Goal: Browse casually: Explore the website without a specific task or goal

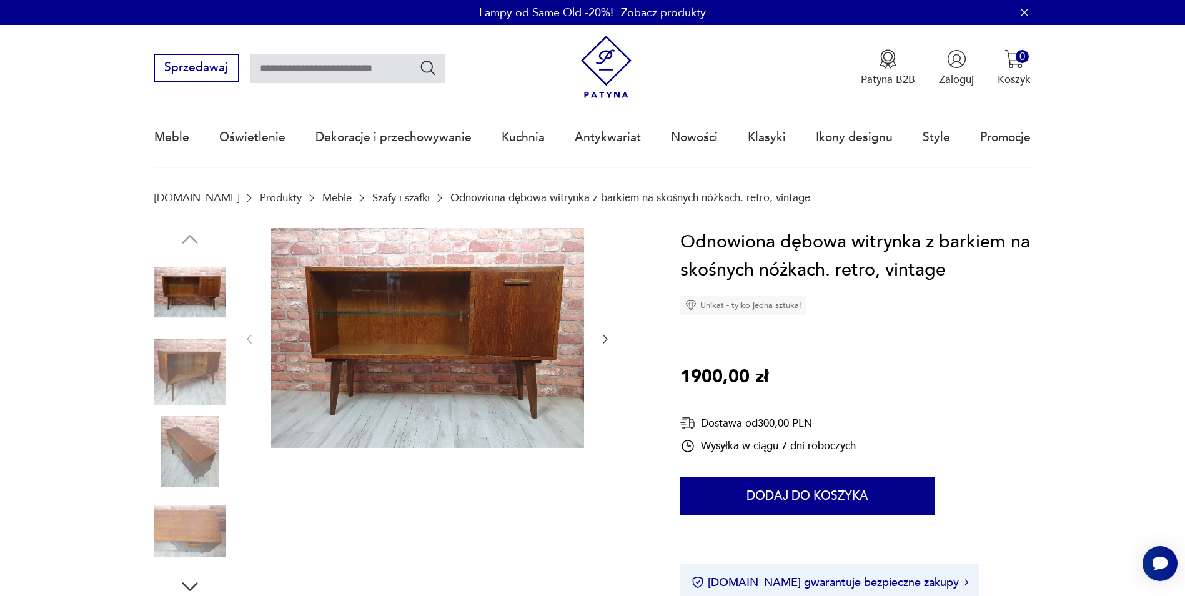
click at [372, 203] on link "Szafy i szafki" at bounding box center [400, 198] width 57 height 12
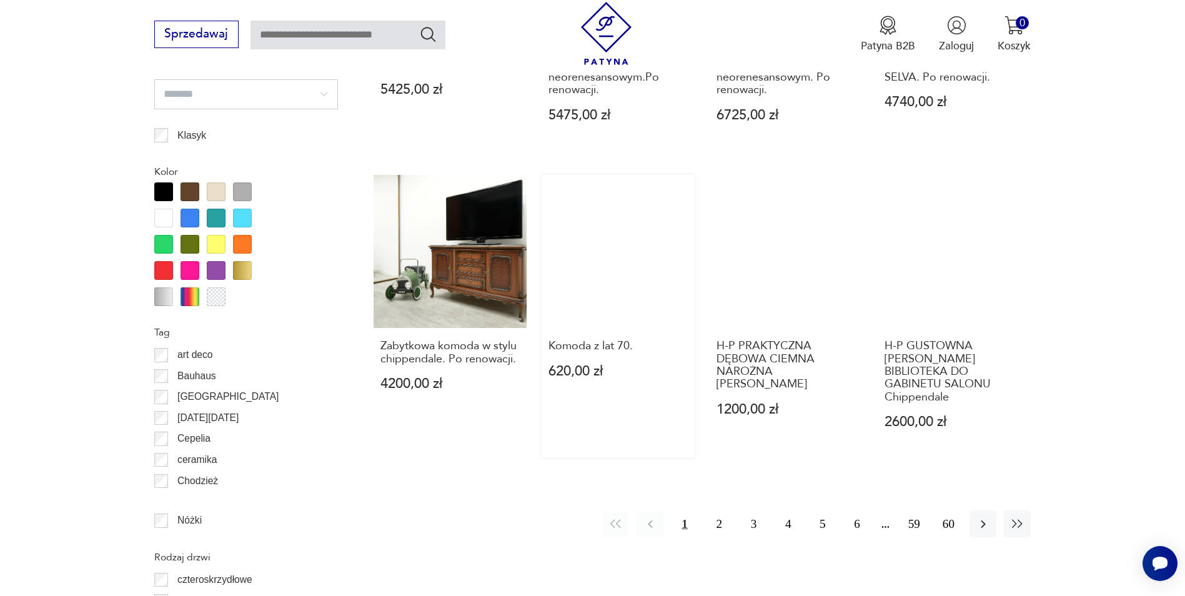
scroll to position [1477, 0]
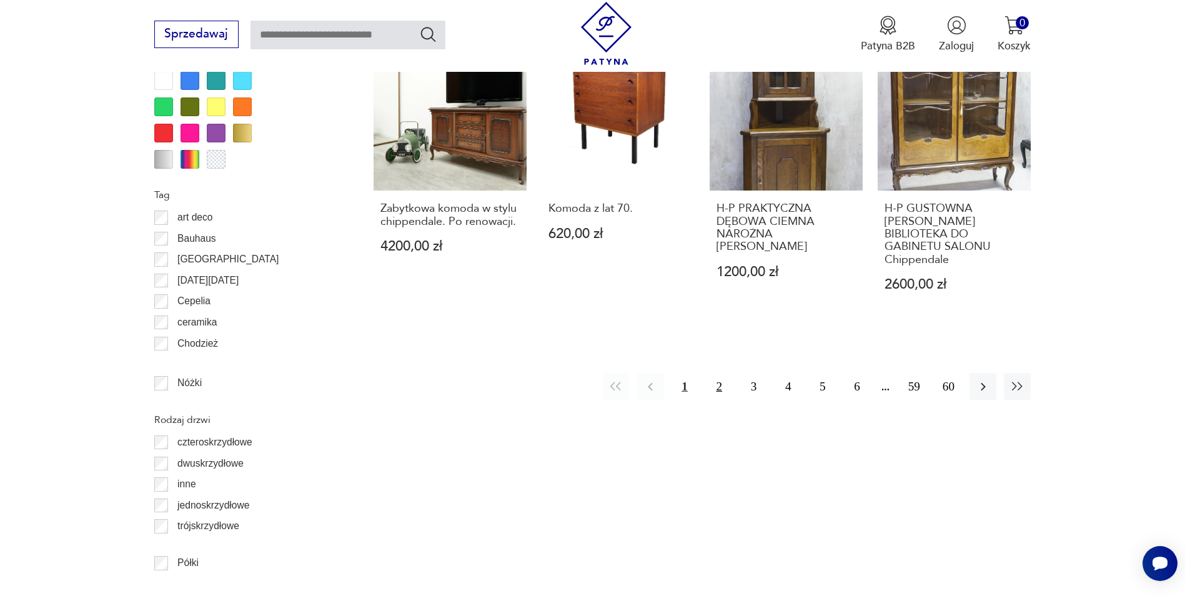
click at [716, 385] on button "2" at bounding box center [719, 386] width 27 height 27
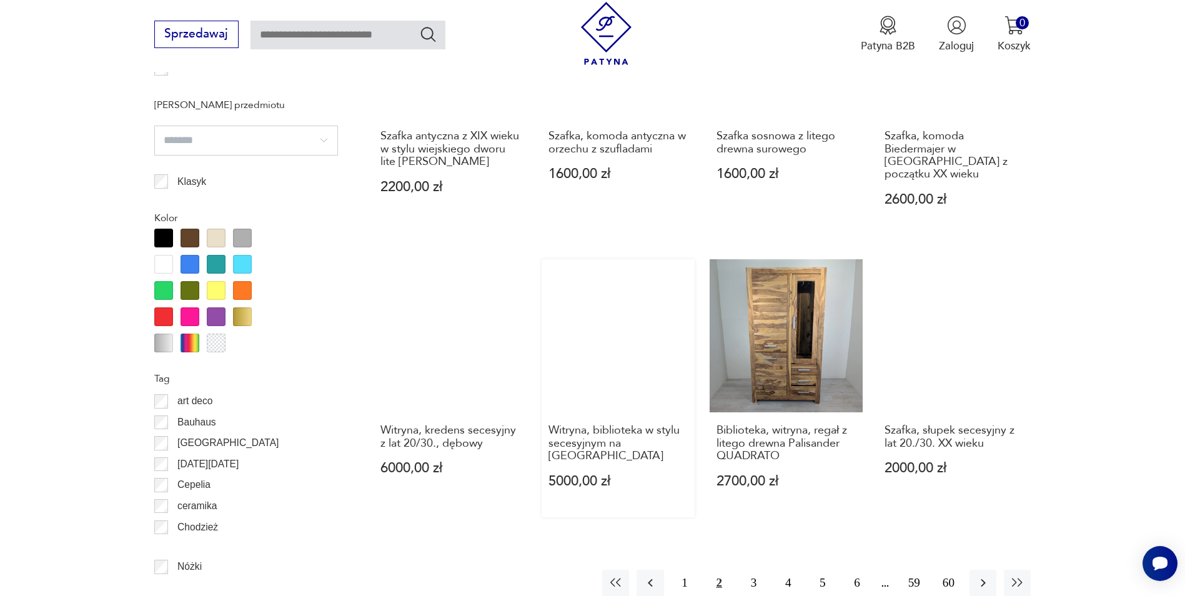
scroll to position [1361, 0]
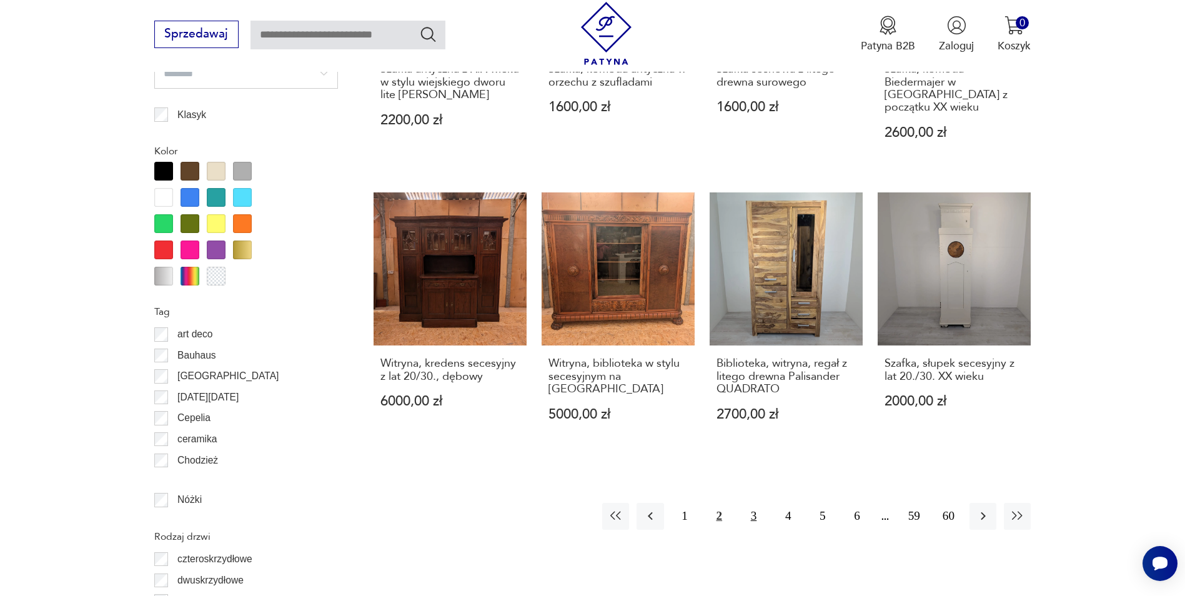
click at [750, 503] on button "3" at bounding box center [753, 516] width 27 height 27
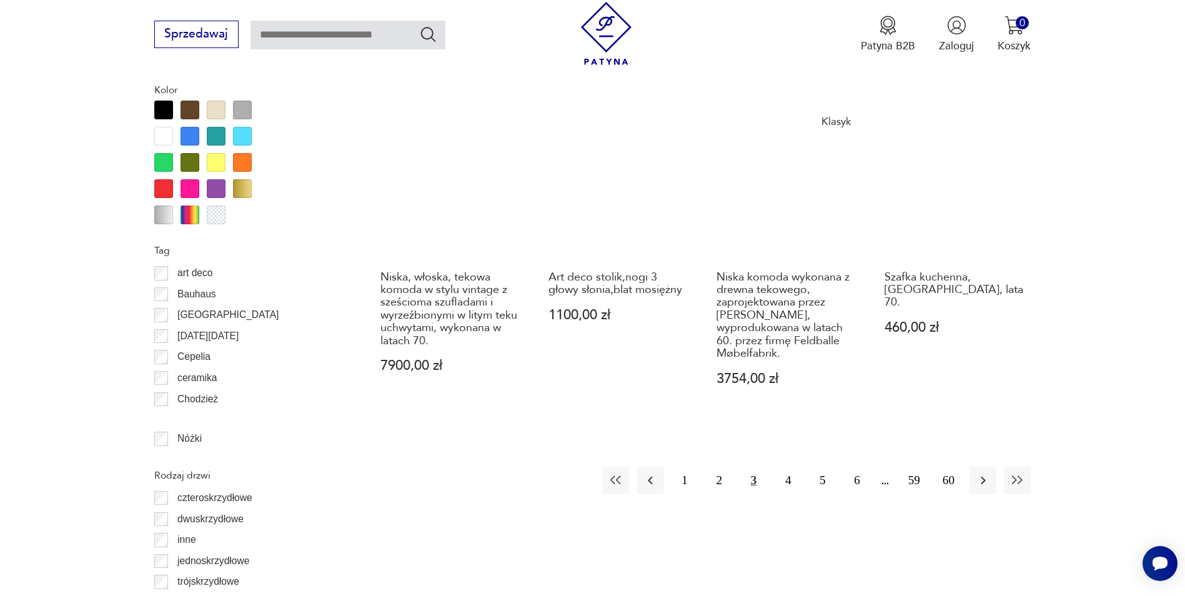
scroll to position [1423, 0]
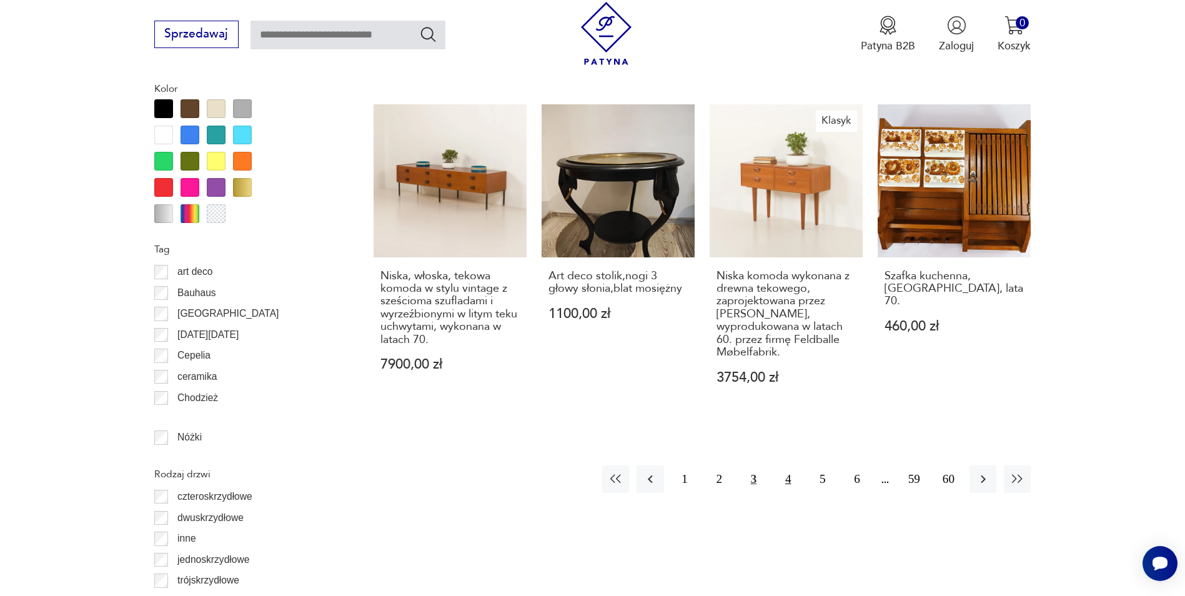
click at [786, 465] on button "4" at bounding box center [788, 478] width 27 height 27
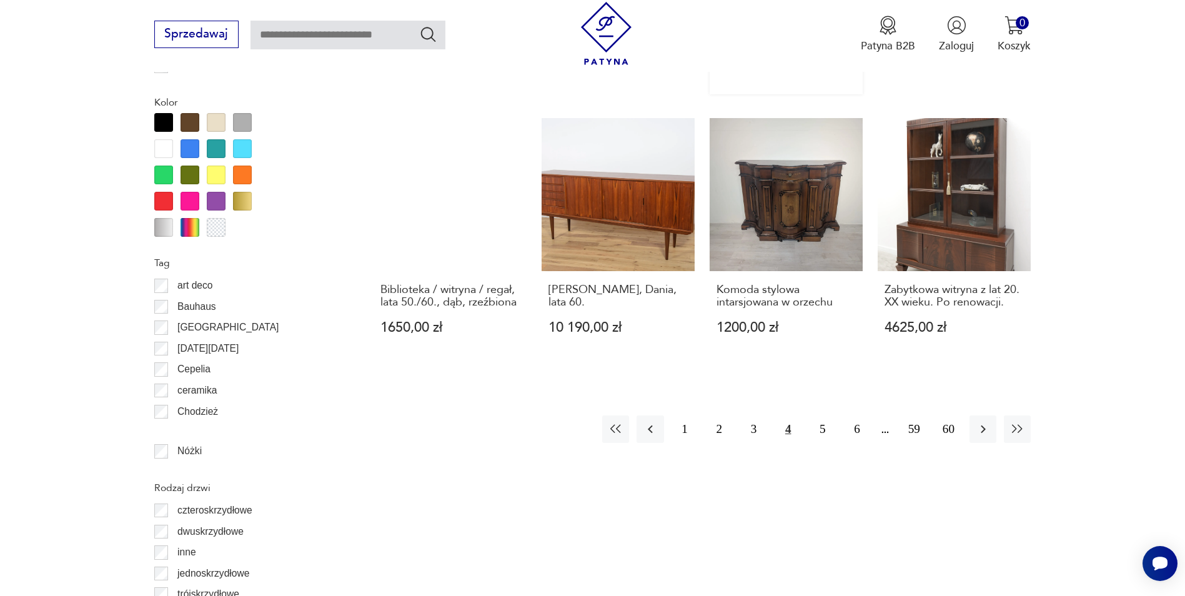
scroll to position [1423, 0]
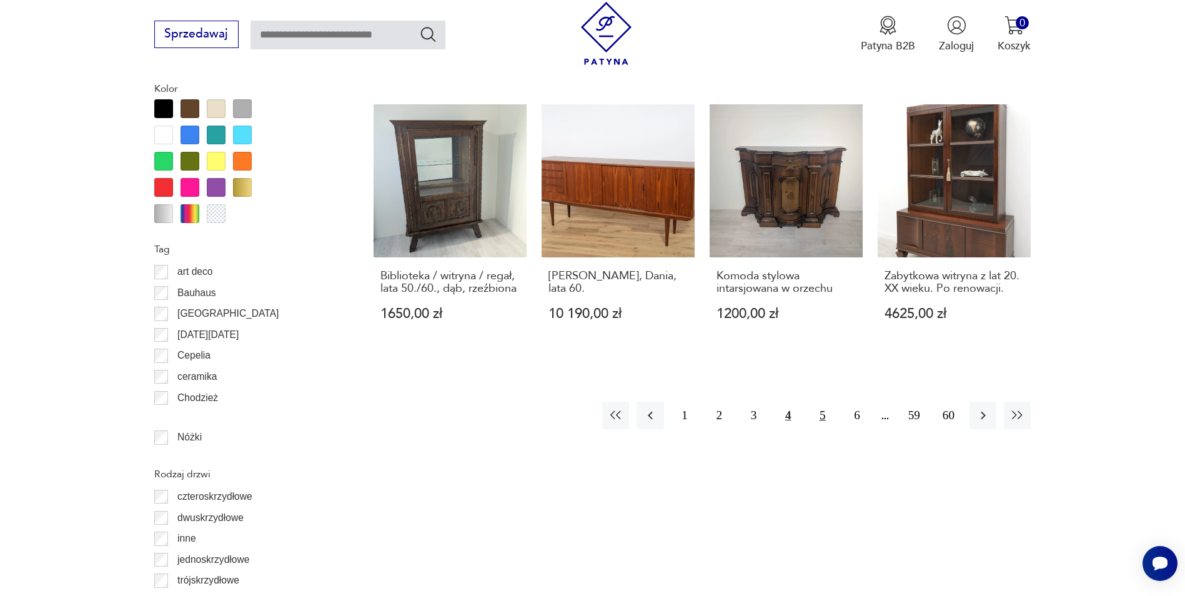
click at [821, 412] on button "5" at bounding box center [822, 415] width 27 height 27
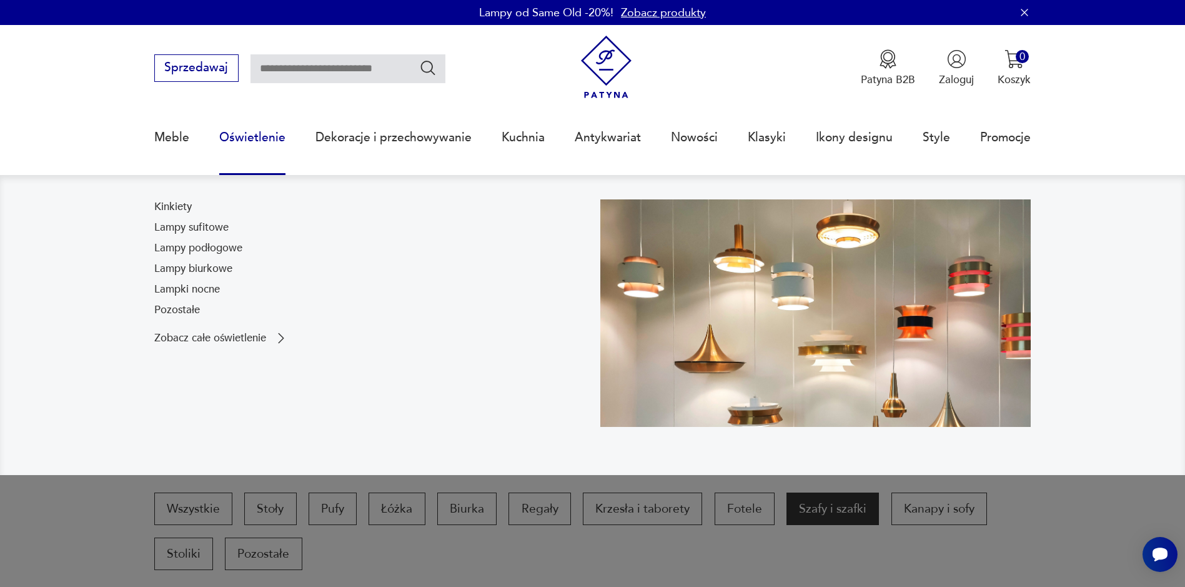
click at [239, 131] on link "Oświetlenie" at bounding box center [252, 137] width 66 height 57
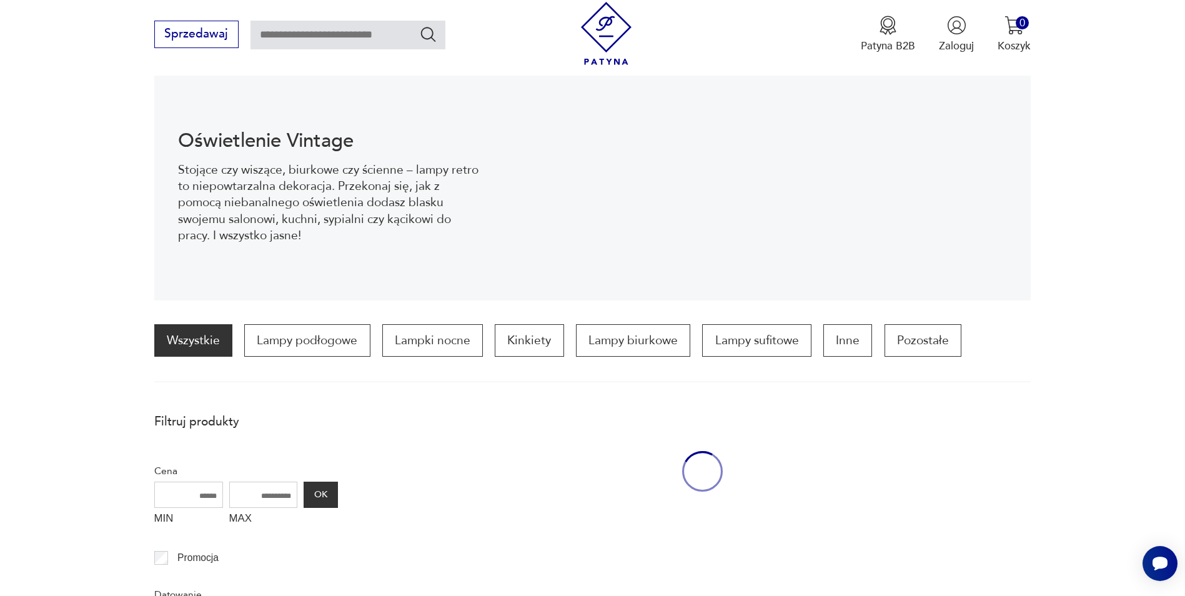
scroll to position [167, 0]
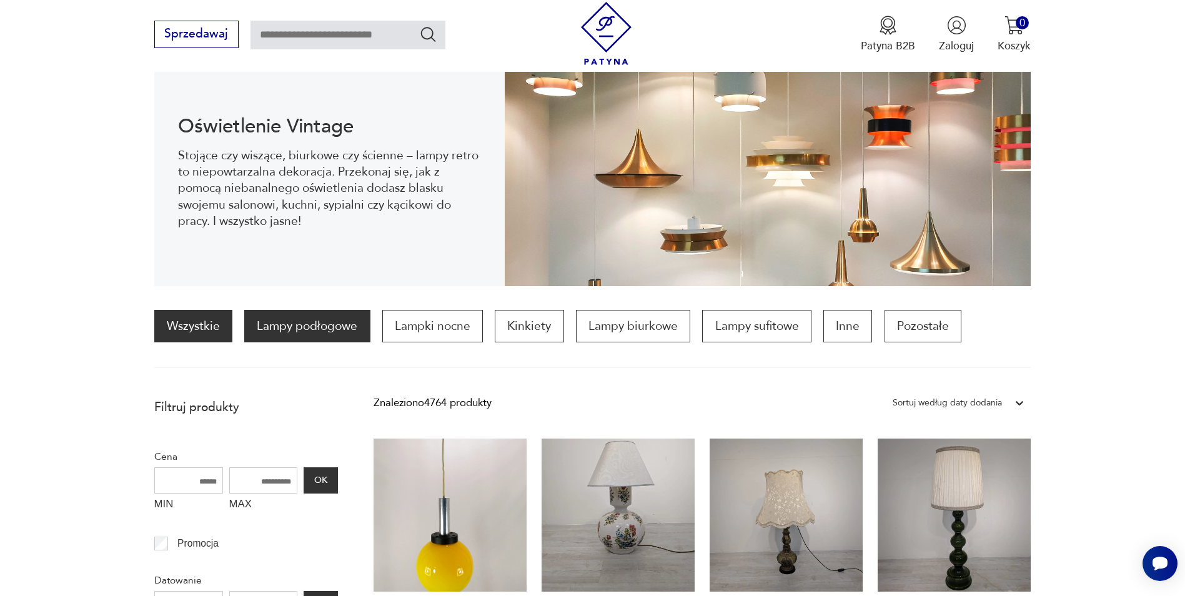
click at [330, 334] on p "Lampy podłogowe" at bounding box center [307, 326] width 126 height 32
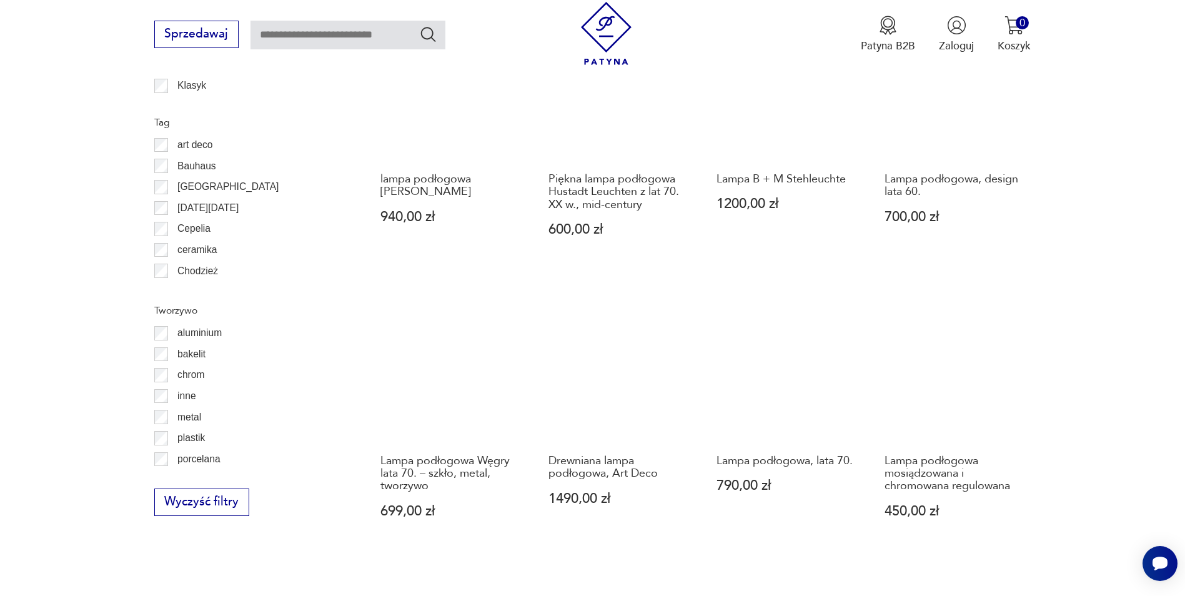
scroll to position [1246, 0]
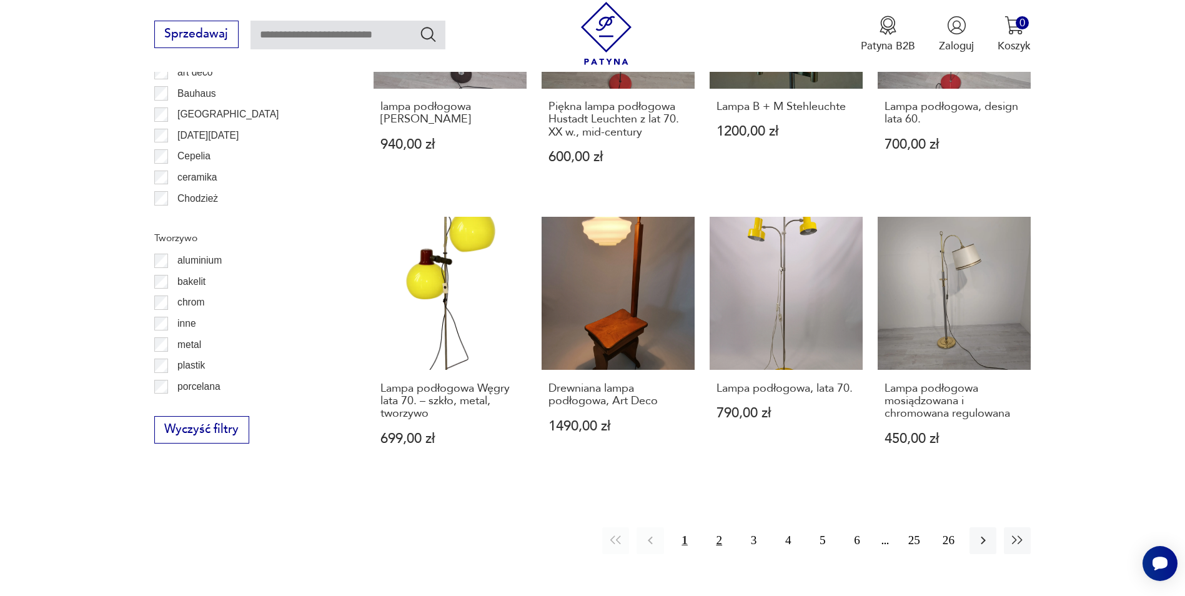
click at [722, 528] on button "2" at bounding box center [719, 540] width 27 height 27
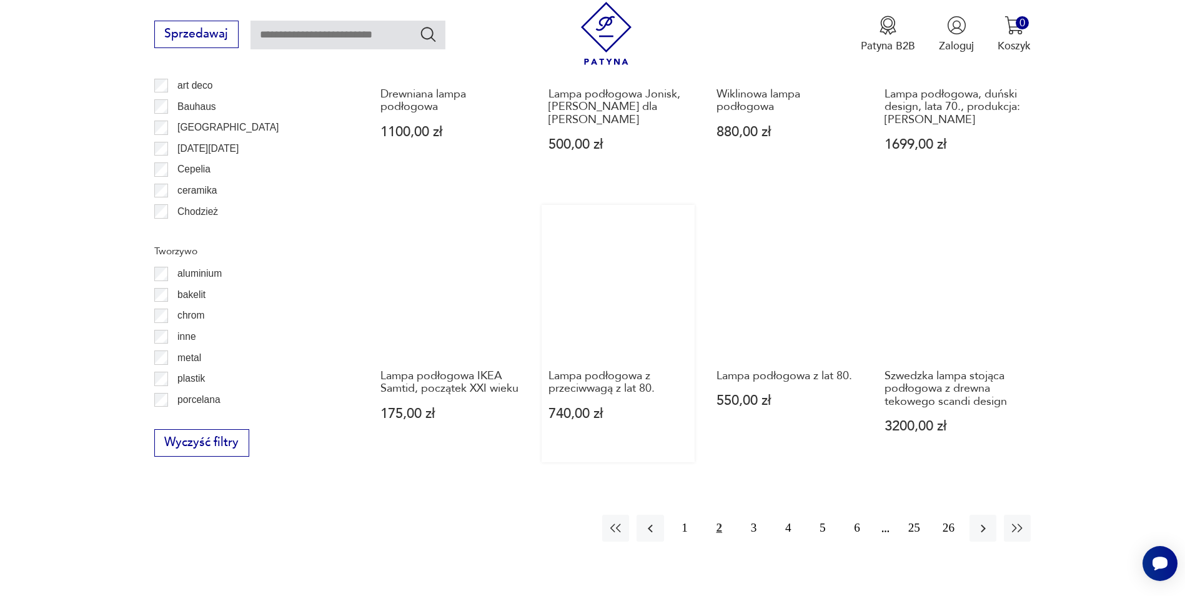
scroll to position [1308, 0]
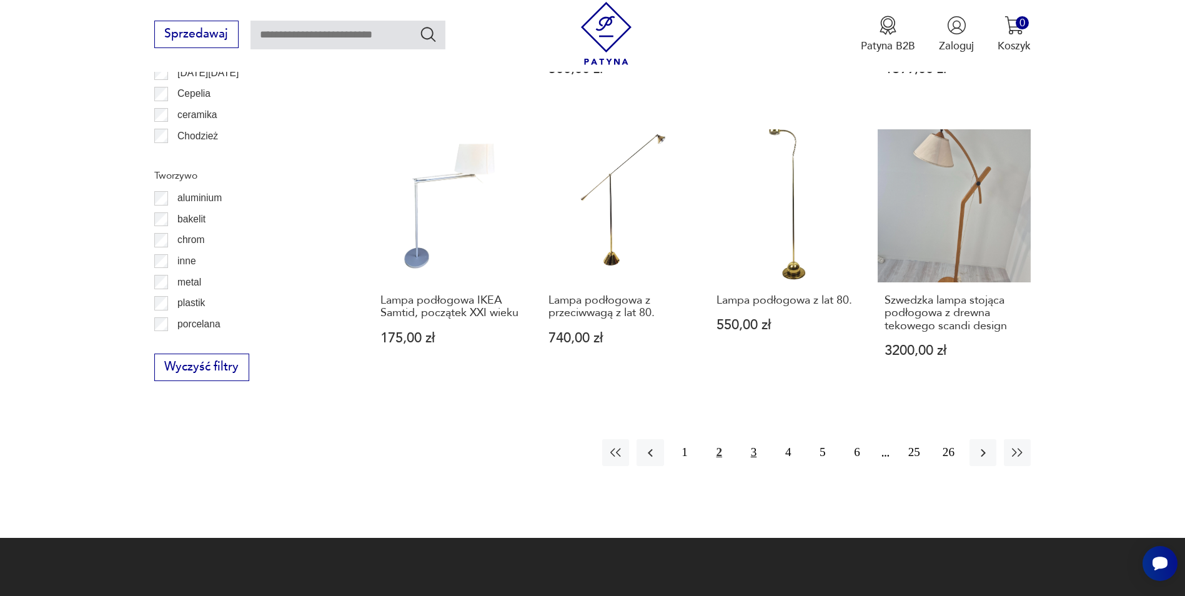
click at [746, 447] on button "3" at bounding box center [753, 452] width 27 height 27
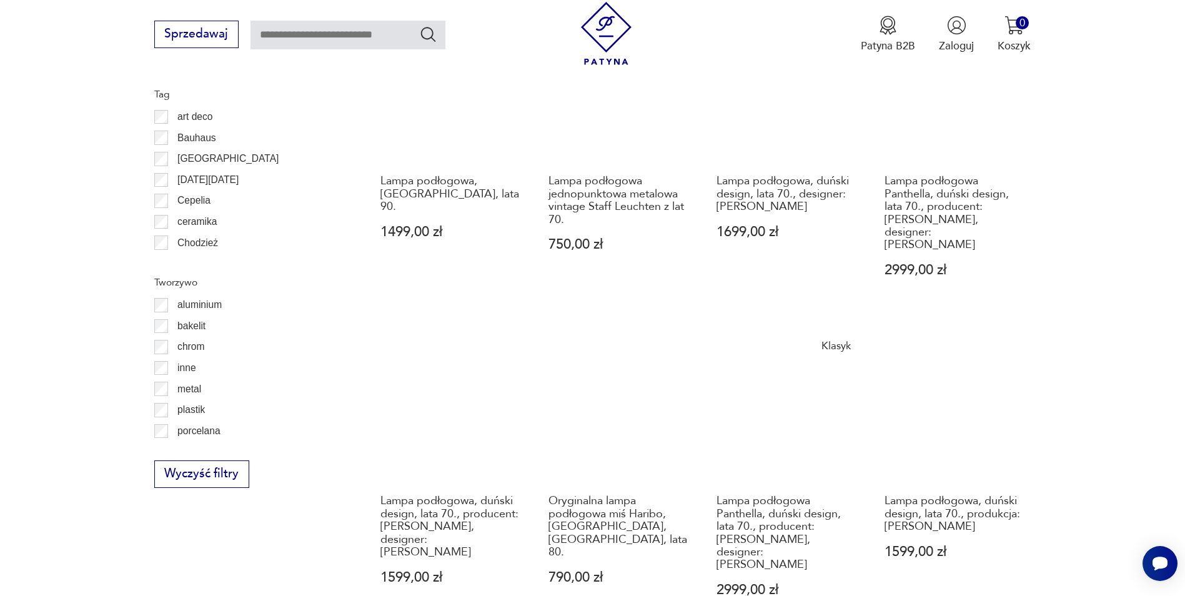
scroll to position [1371, 0]
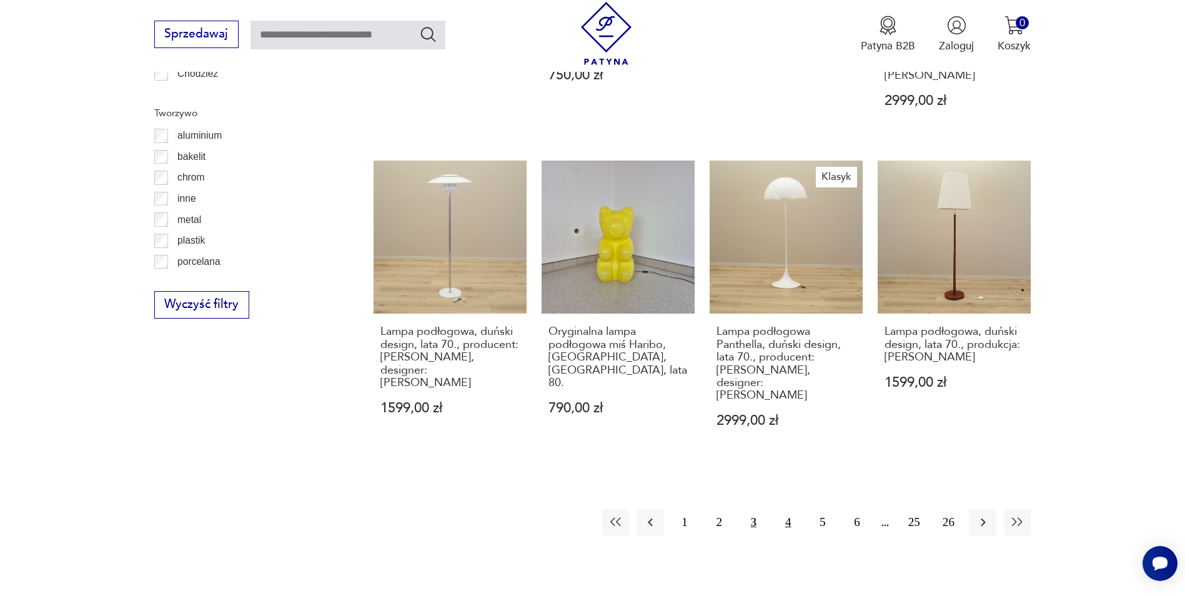
click at [778, 509] on button "4" at bounding box center [788, 522] width 27 height 27
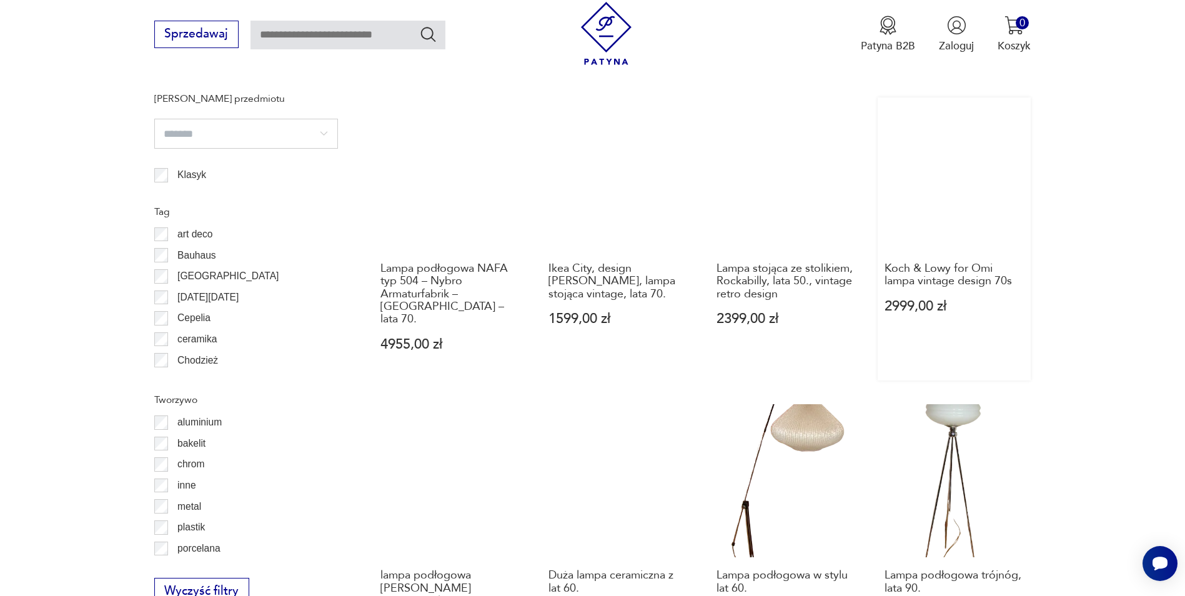
scroll to position [1246, 0]
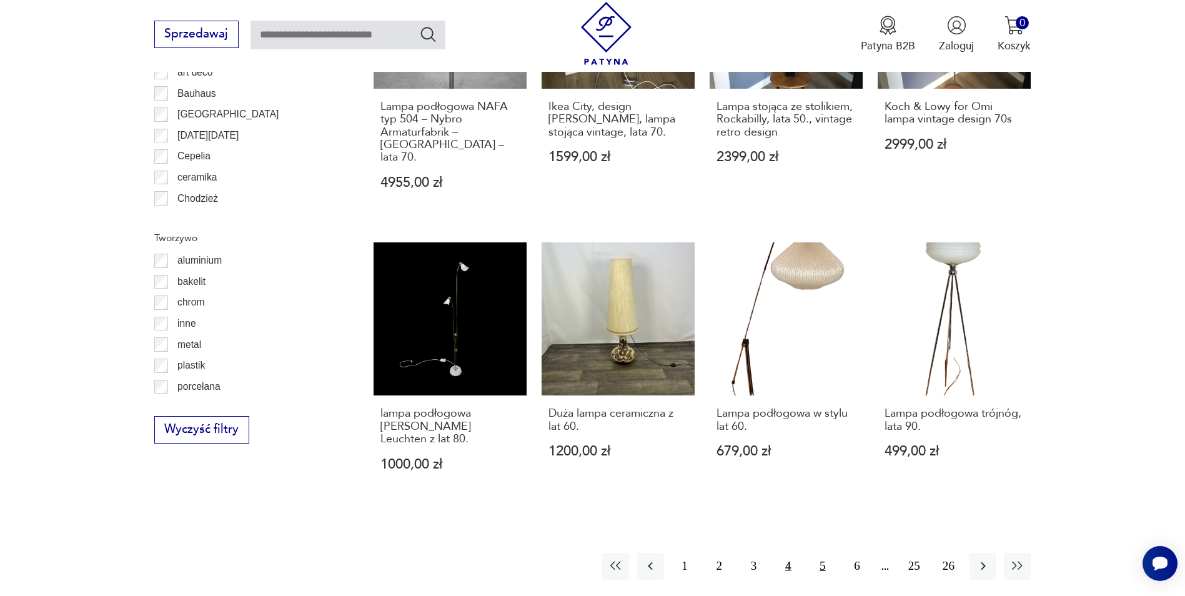
click at [815, 553] on button "5" at bounding box center [822, 566] width 27 height 27
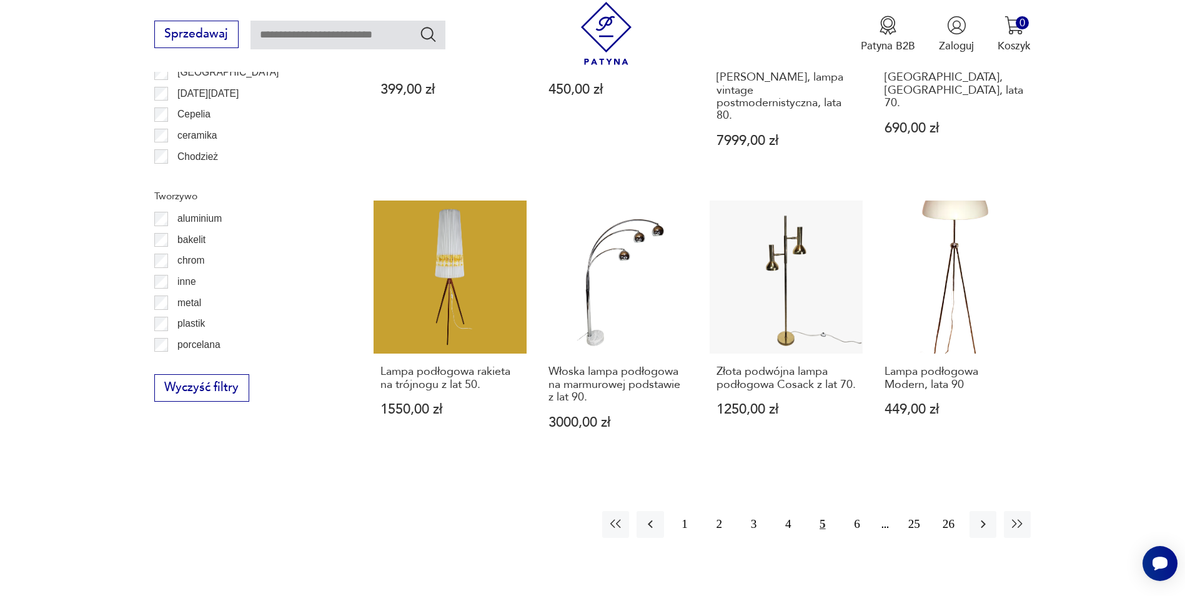
scroll to position [1308, 0]
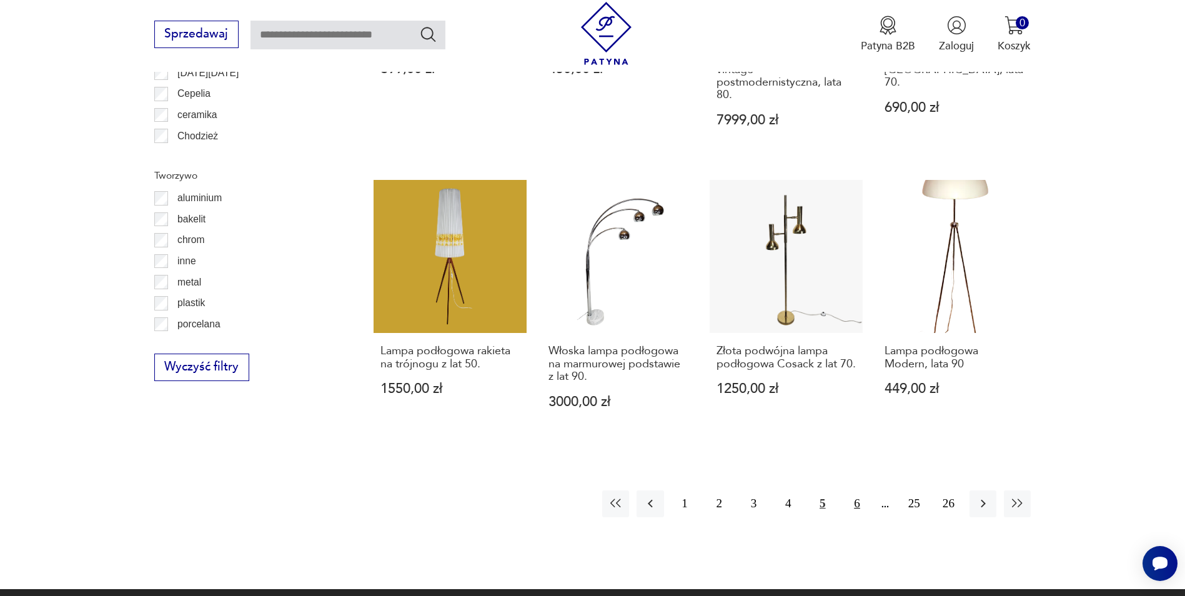
click at [851, 502] on button "6" at bounding box center [856, 503] width 27 height 27
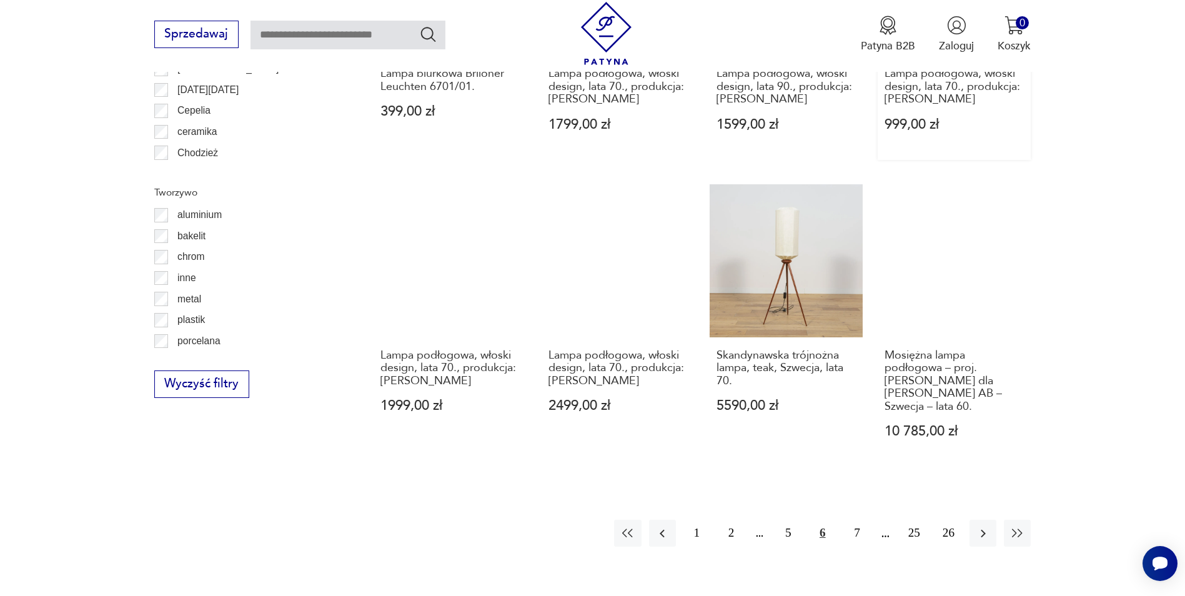
scroll to position [1308, 0]
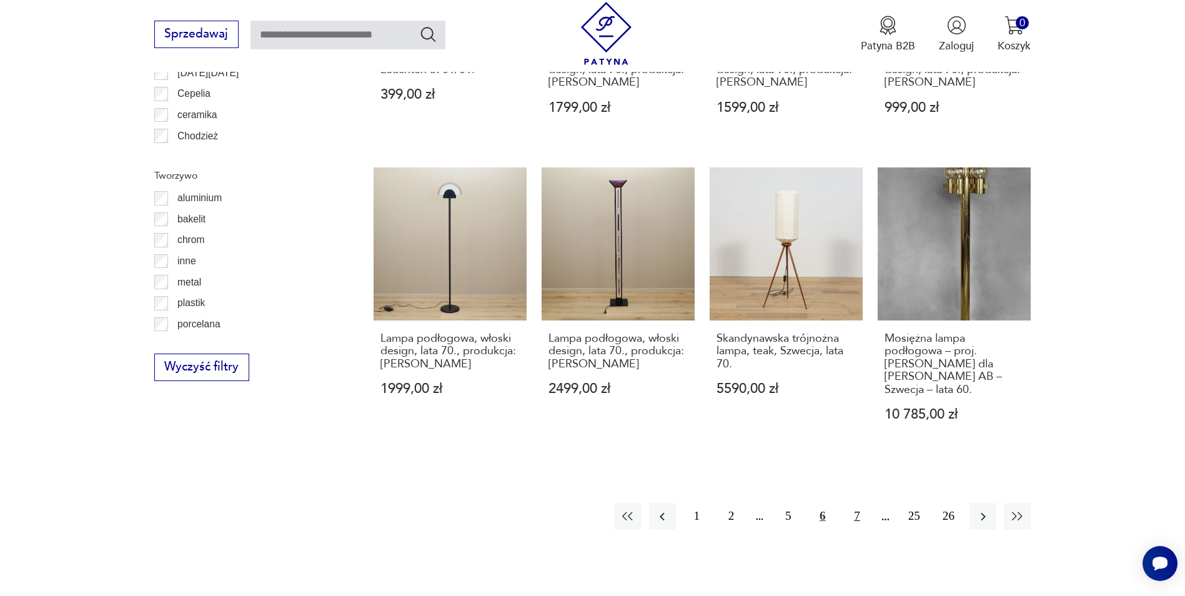
click at [849, 503] on button "7" at bounding box center [856, 516] width 27 height 27
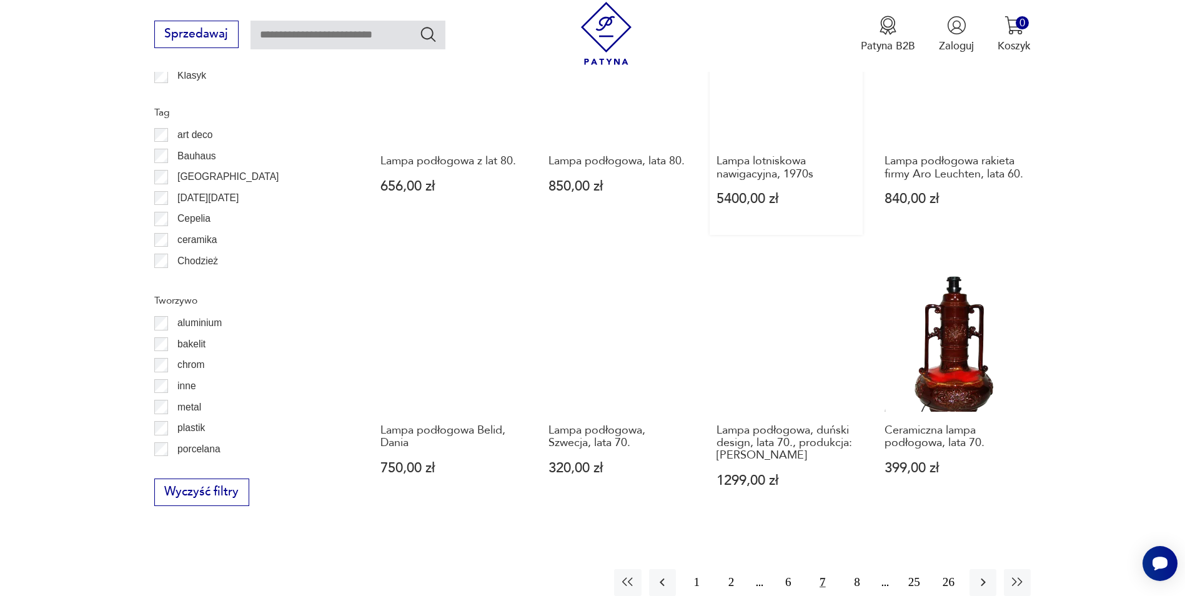
scroll to position [1308, 0]
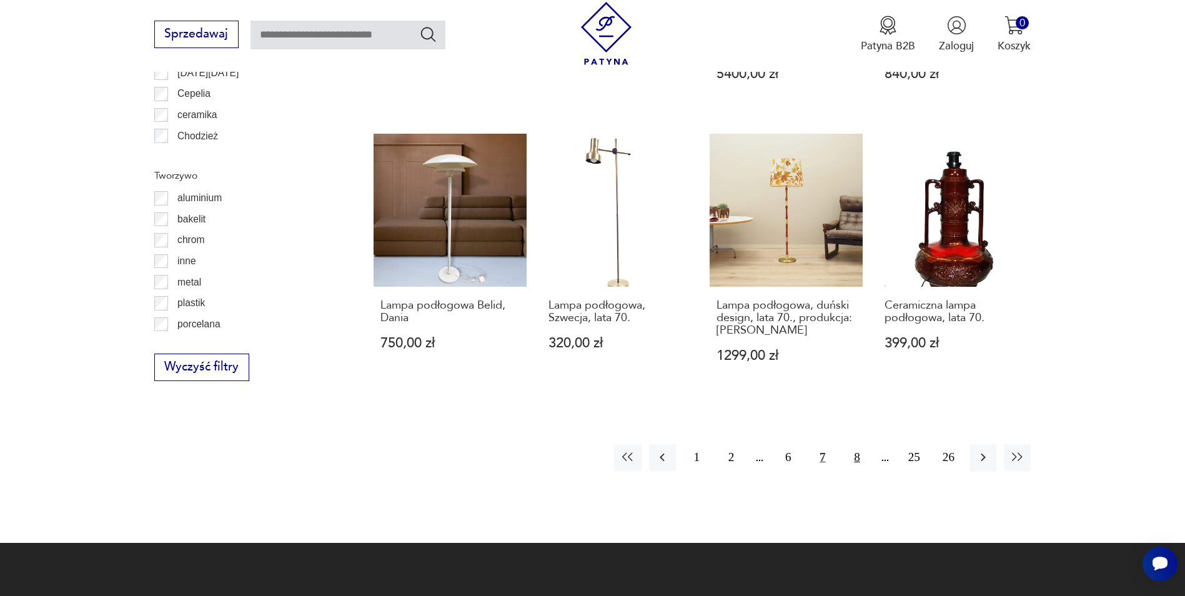
click at [850, 462] on button "8" at bounding box center [856, 457] width 27 height 27
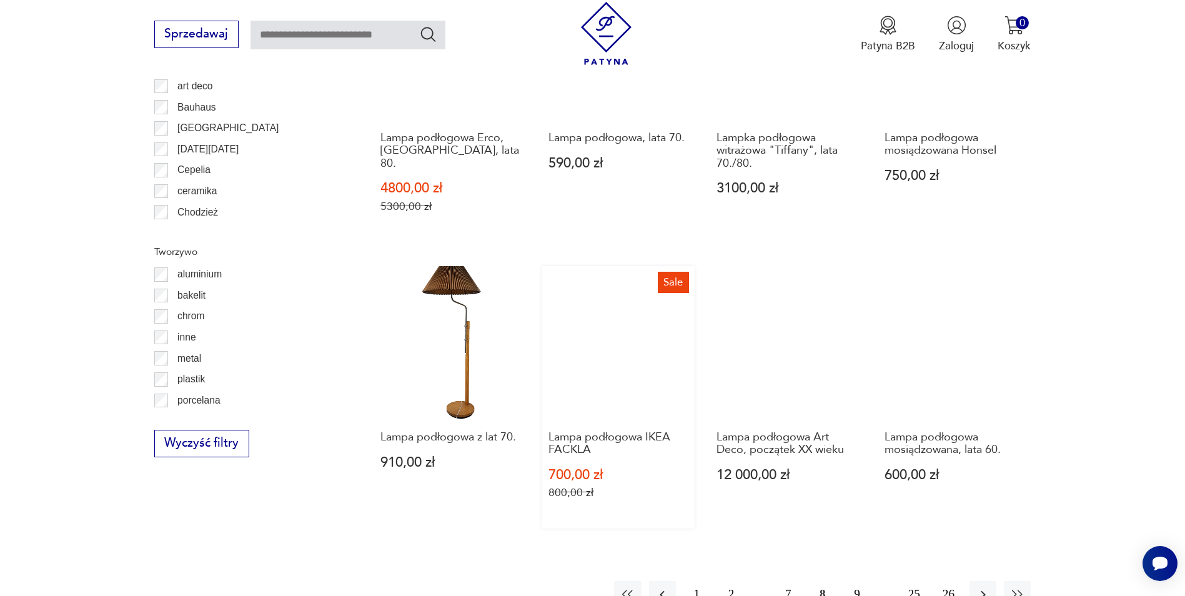
scroll to position [1246, 0]
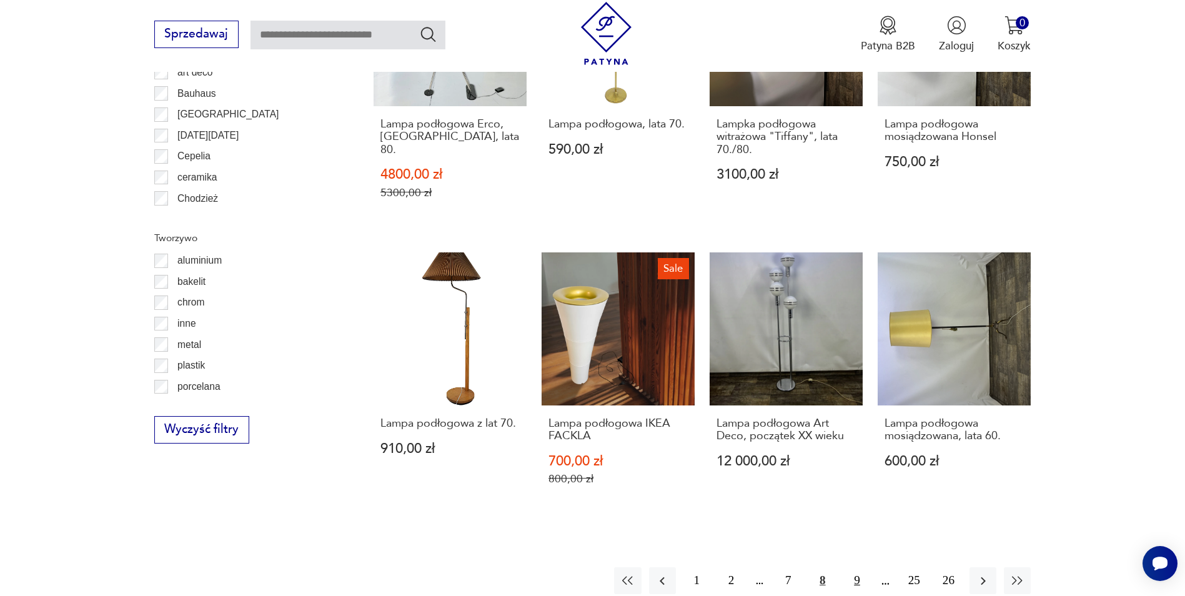
click at [857, 567] on button "9" at bounding box center [856, 580] width 27 height 27
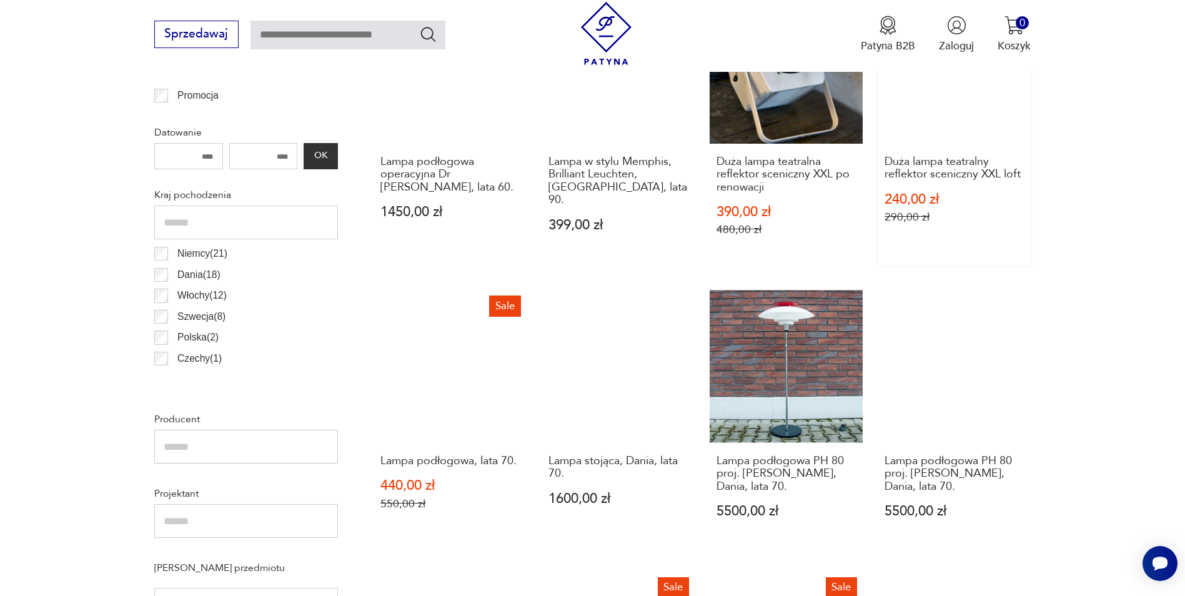
scroll to position [621, 0]
